Goal: Task Accomplishment & Management: Manage account settings

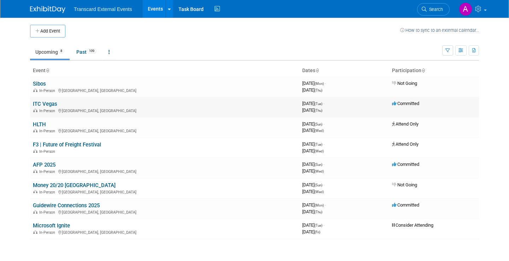
click at [44, 101] on link "ITC Vegas" at bounding box center [45, 104] width 24 height 6
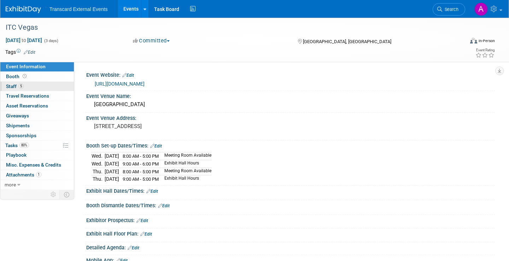
click at [51, 85] on link "5 Staff 5" at bounding box center [37, 87] width 74 height 10
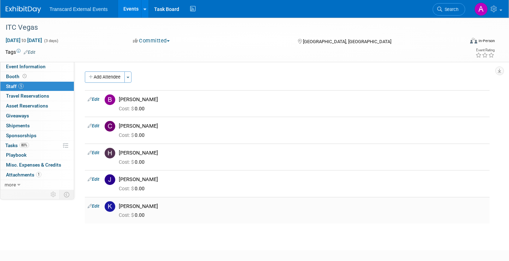
drag, startPoint x: 120, startPoint y: 98, endPoint x: 148, endPoint y: 205, distance: 110.7
click at [148, 205] on tbody "Edit [PERSON_NAME] Cost: $ 0.00 Edit 0.00" at bounding box center [287, 156] width 405 height 133
copy tbody "[PERSON_NAME] Cost: $ 0.00 Edit [PERSON_NAME] Cost: $ 0.00 Edit [PERSON_NAME] C…"
click at [402, 33] on div "ITC Vegas" at bounding box center [228, 27] width 450 height 13
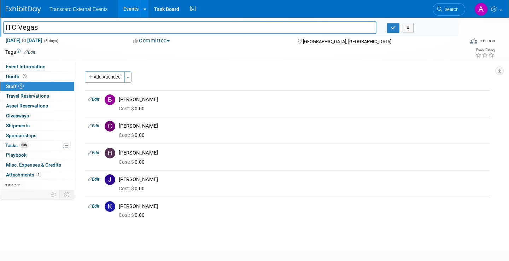
click at [92, 54] on td at bounding box center [223, 51] width 376 height 7
click at [187, 62] on div "ITC Vegas ITC [GEOGRAPHIC_DATA] X [DATE] to [DATE] (3 days) [DATE] to [DATE] Co…" at bounding box center [254, 40] width 509 height 45
click at [264, 111] on div "Cost: $ 0.00" at bounding box center [303, 109] width 368 height 6
click at [400, 29] on div "X" at bounding box center [420, 28] width 66 height 10
click at [394, 29] on icon "button" at bounding box center [393, 27] width 5 height 5
